Goal: Download file/media

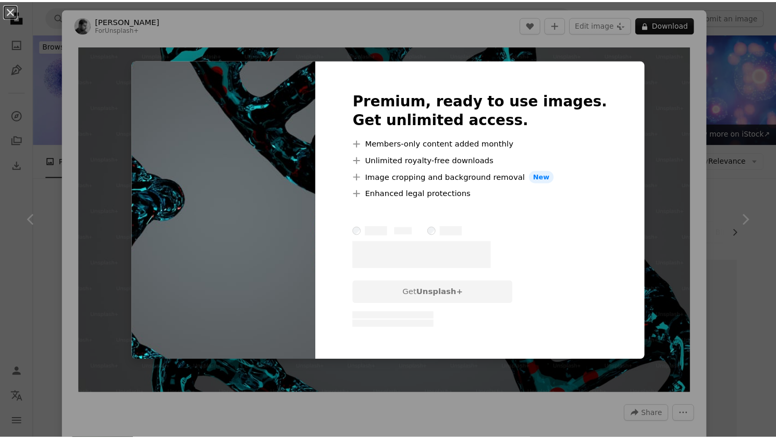
scroll to position [1083, 0]
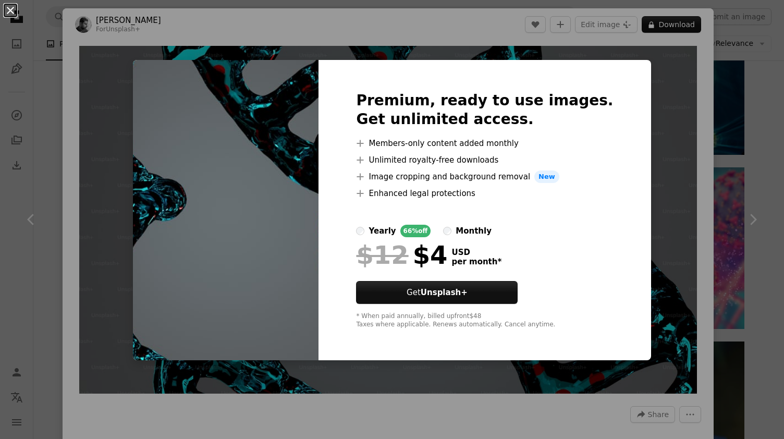
click at [13, 11] on button "An X shape" at bounding box center [10, 10] width 13 height 13
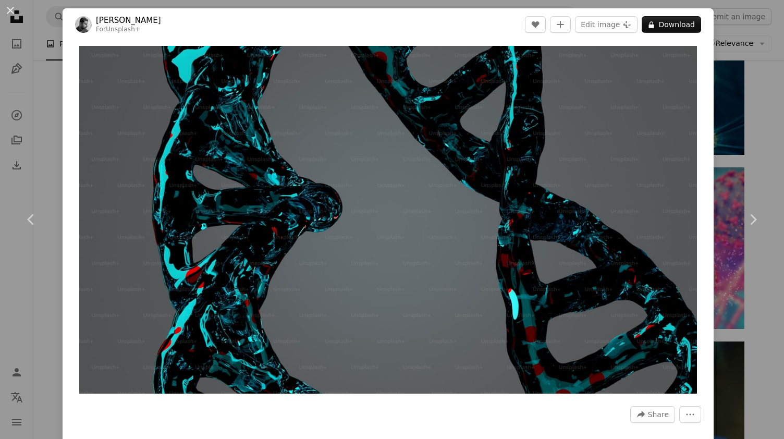
click at [43, 127] on div "An X shape Chevron left Chevron right [PERSON_NAME] For Unsplash+ A heart A plu…" at bounding box center [392, 219] width 784 height 439
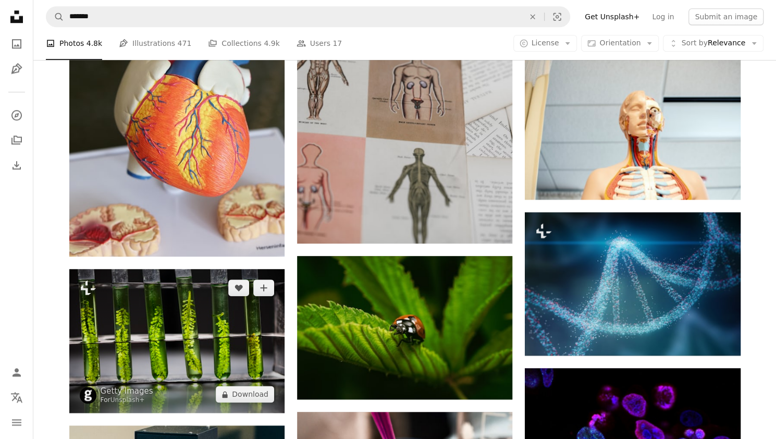
scroll to position [494, 0]
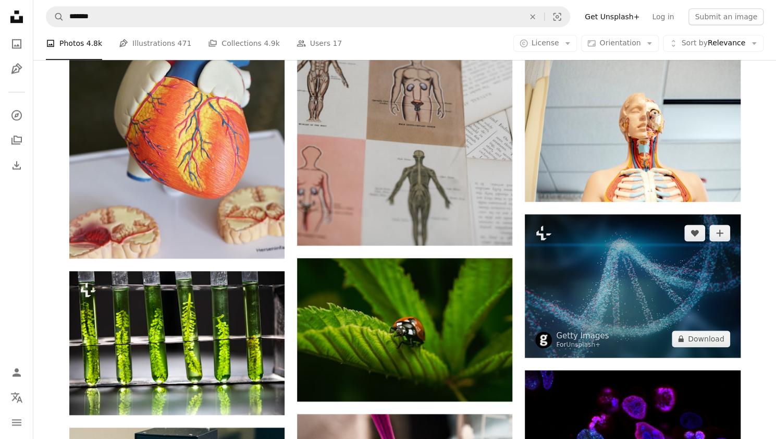
click at [641, 288] on img at bounding box center [632, 285] width 215 height 143
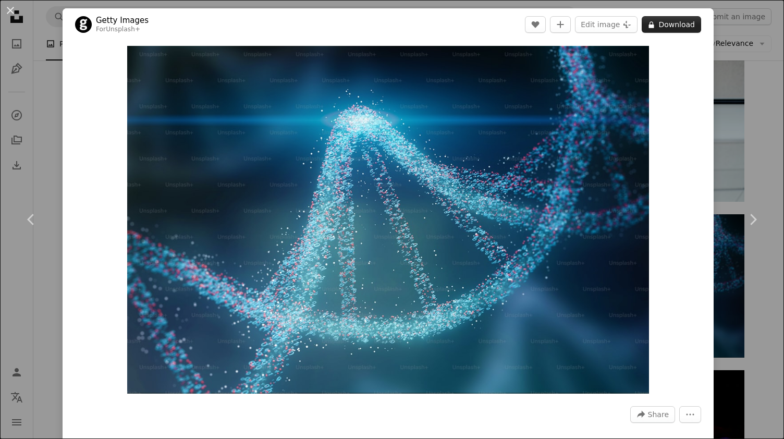
click at [672, 22] on button "A lock Download" at bounding box center [671, 24] width 59 height 17
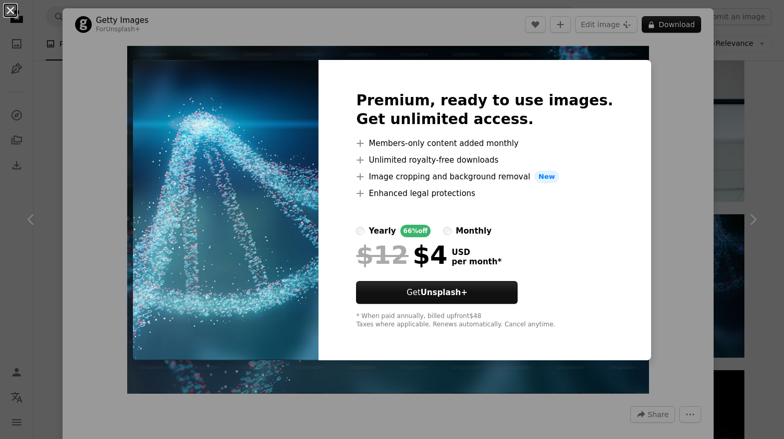
click at [14, 17] on button "An X shape" at bounding box center [10, 10] width 13 height 13
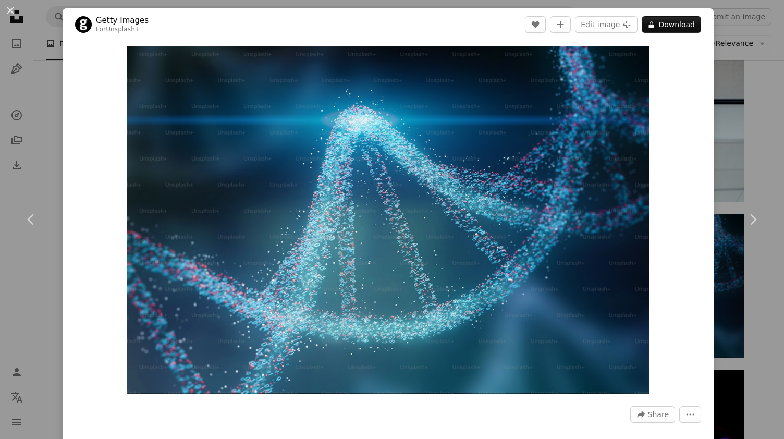
click at [14, 17] on button "An X shape" at bounding box center [10, 10] width 13 height 13
